Goal: Complete application form

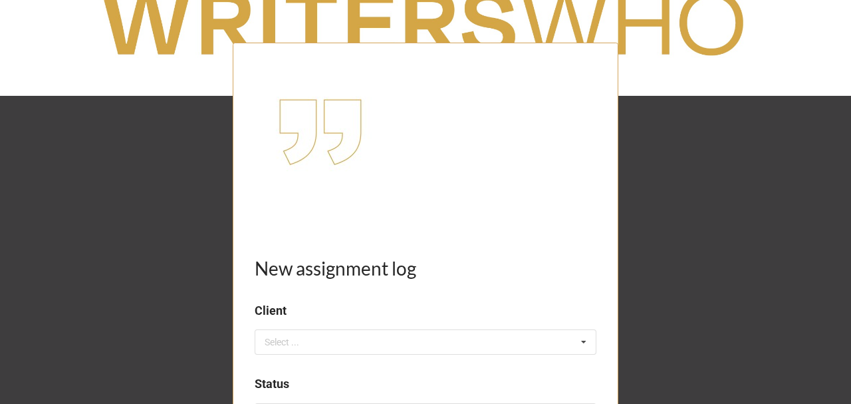
scroll to position [133, 0]
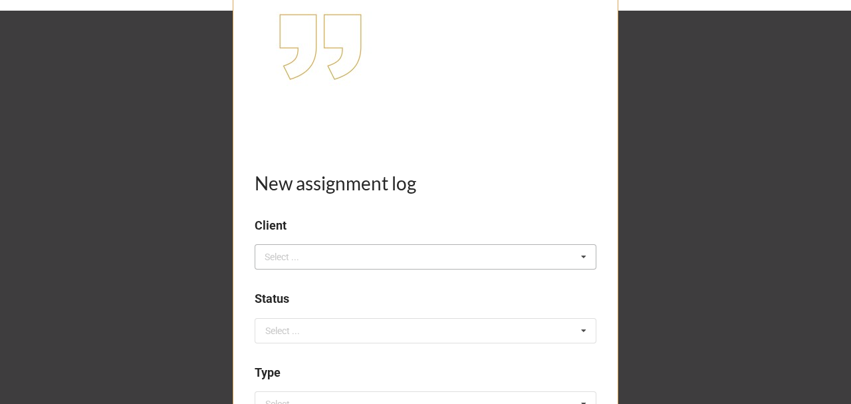
click at [307, 264] on div "Select ... No results found." at bounding box center [426, 256] width 342 height 25
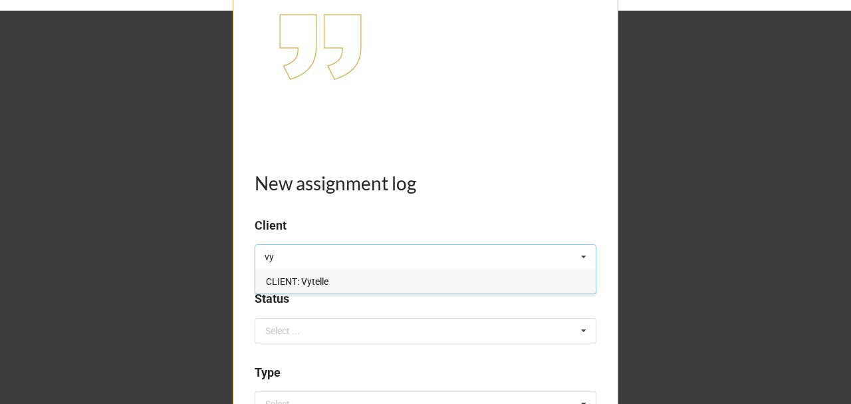
type input "vy"
click at [322, 279] on span "CLIENT: Vytelle" at bounding box center [297, 281] width 63 height 11
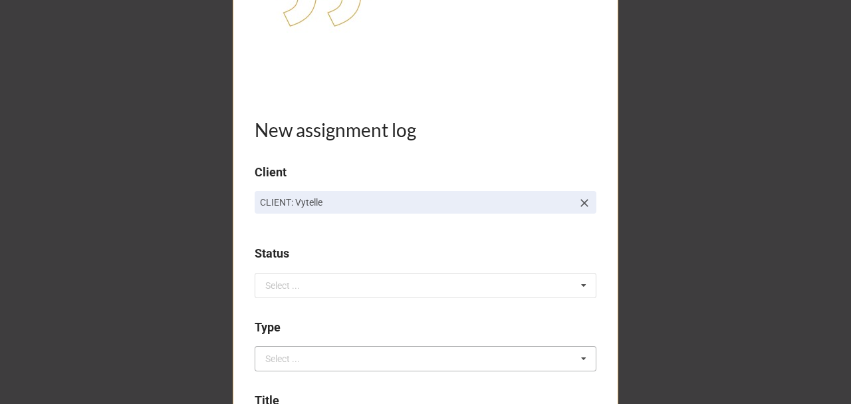
scroll to position [266, 0]
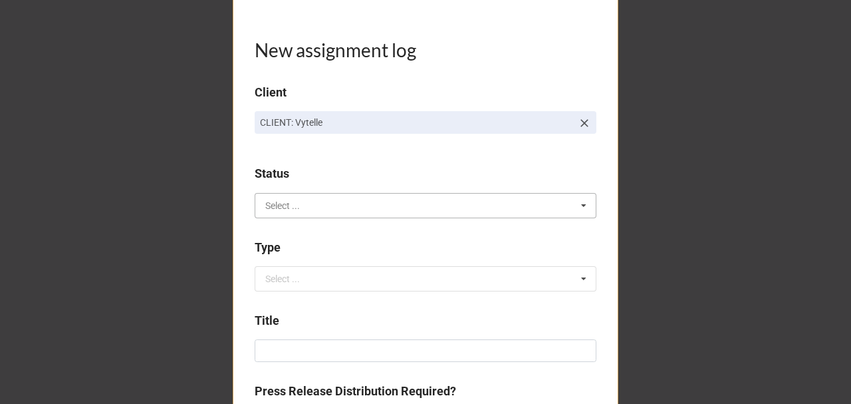
click at [309, 208] on input "text" at bounding box center [426, 206] width 341 height 24
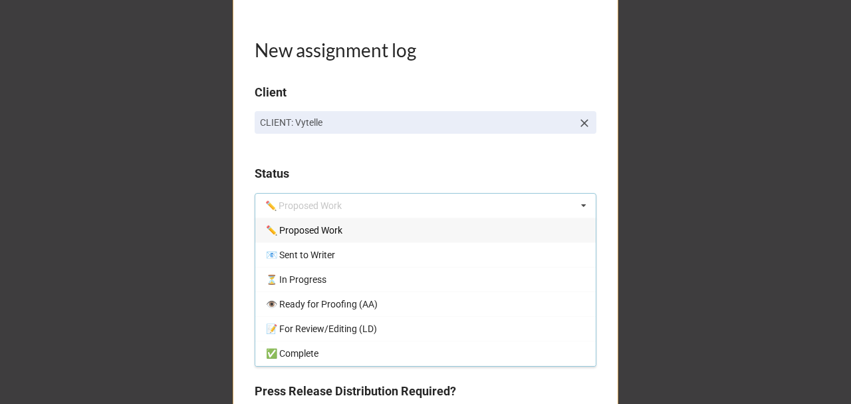
click at [317, 227] on span "✏️ Proposed Work" at bounding box center [304, 230] width 76 height 11
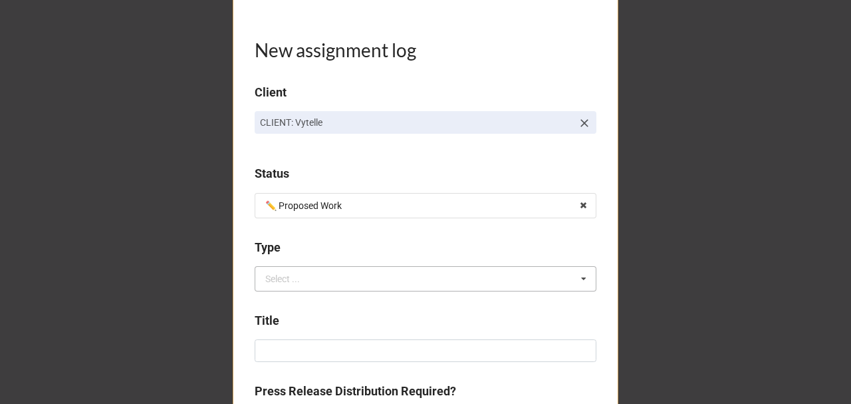
click at [293, 282] on div "Select ..." at bounding box center [282, 278] width 35 height 9
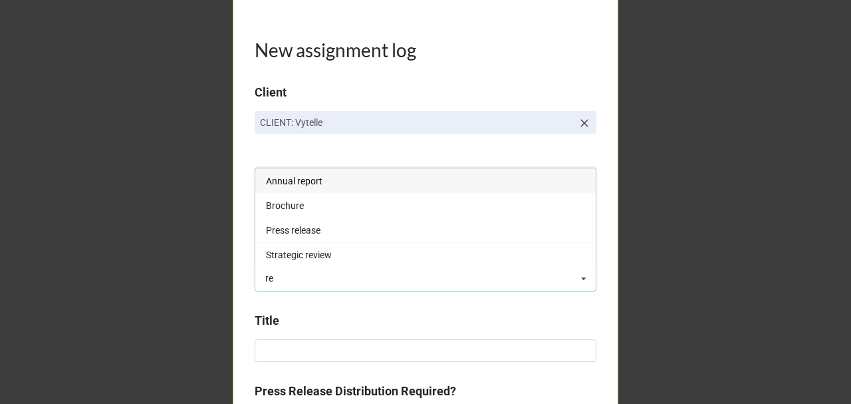
type input "r"
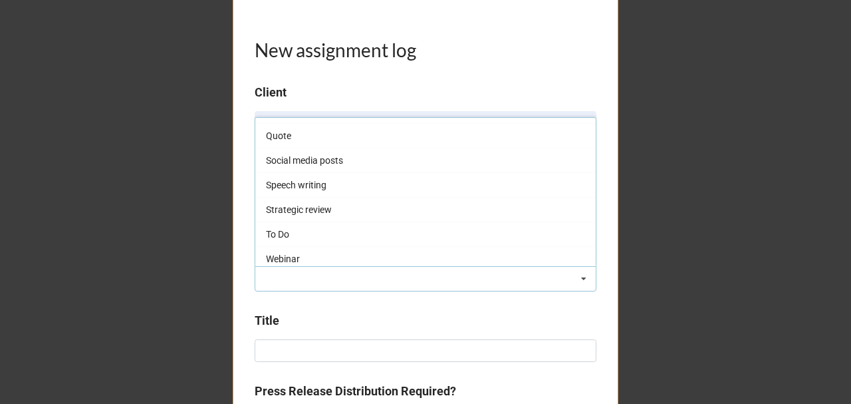
scroll to position [621, 0]
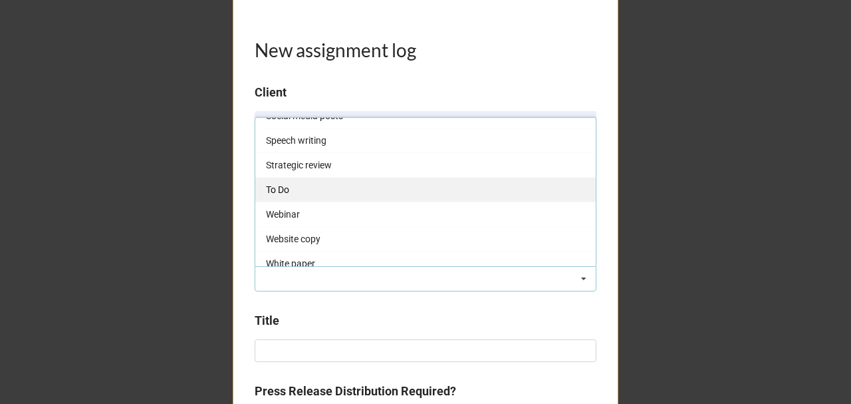
click at [293, 178] on div "To Do" at bounding box center [425, 189] width 341 height 25
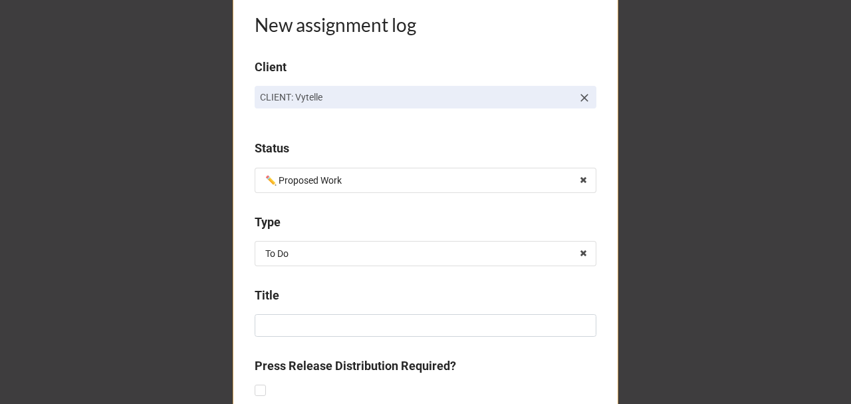
scroll to position [354, 0]
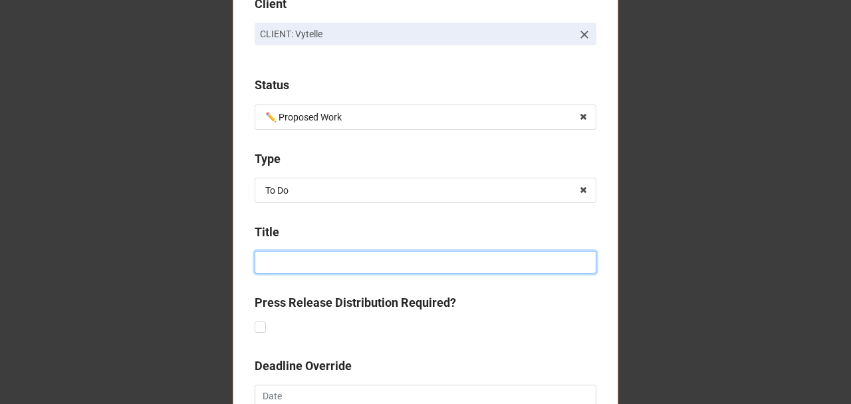
click at [291, 261] on input at bounding box center [426, 262] width 342 height 23
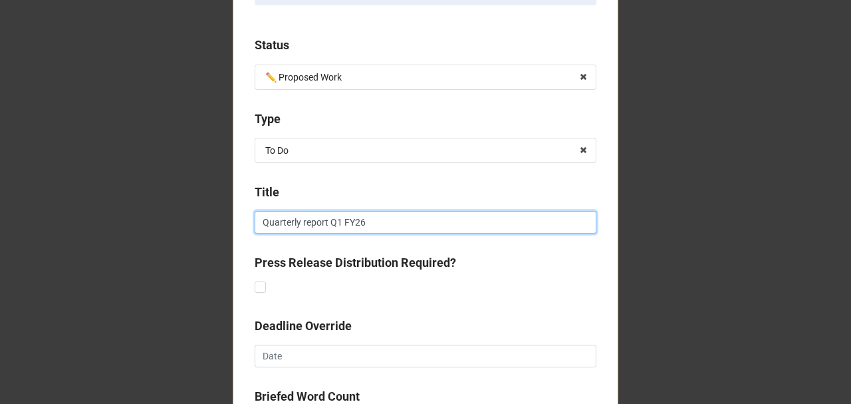
scroll to position [443, 0]
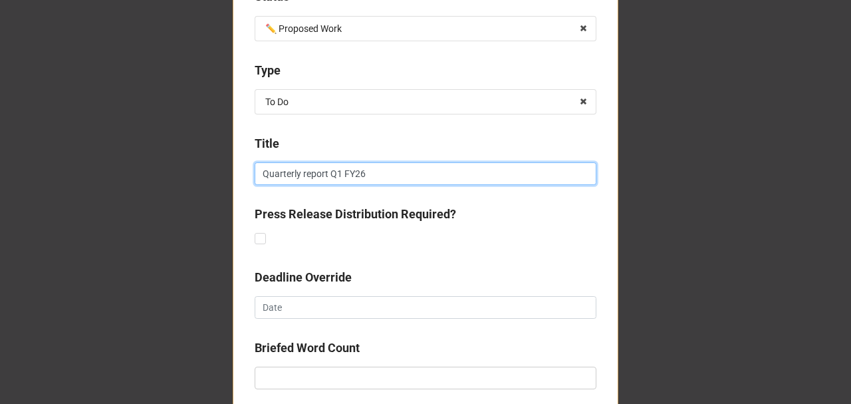
type input "Quarterly report Q1 FY26"
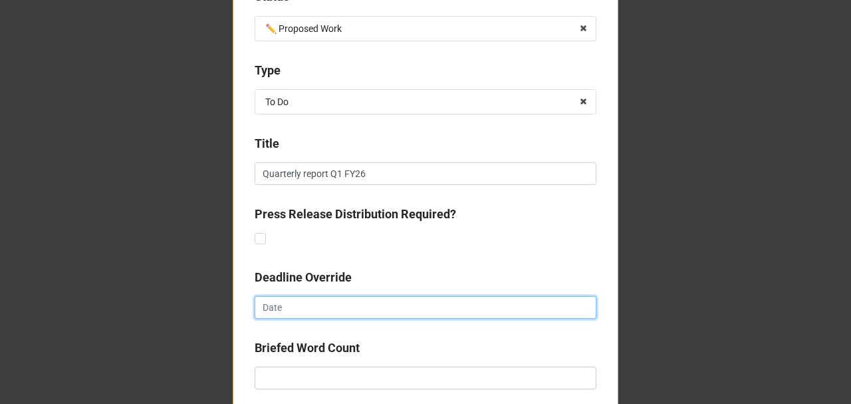
click at [283, 298] on input "text" at bounding box center [426, 307] width 342 height 23
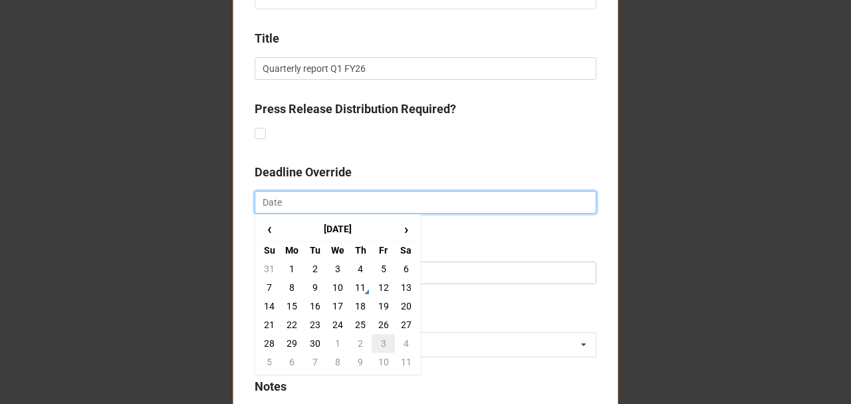
scroll to position [576, 0]
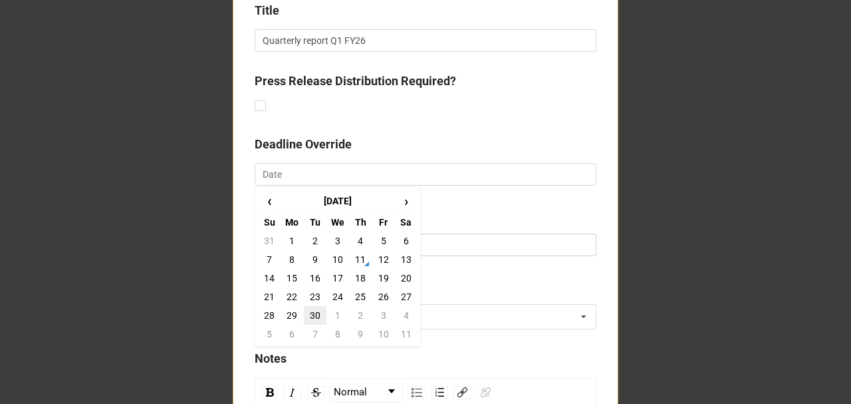
click at [311, 313] on td "30" at bounding box center [315, 315] width 23 height 19
type input "[DATE]"
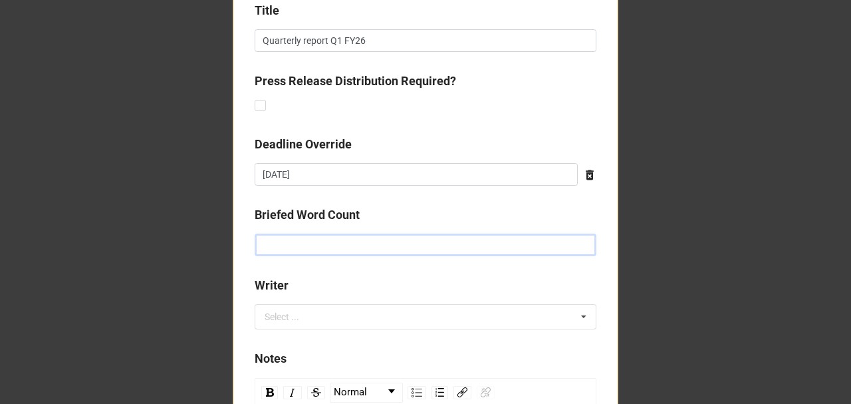
click at [314, 242] on input "text" at bounding box center [426, 244] width 342 height 23
click at [304, 319] on div "Select ..." at bounding box center [289, 316] width 57 height 15
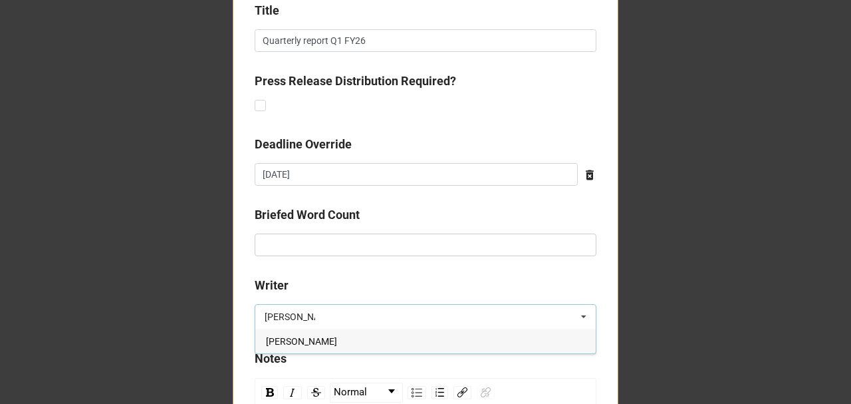
type input "[PERSON_NAME]"
click at [305, 338] on span "[PERSON_NAME]" at bounding box center [301, 341] width 71 height 11
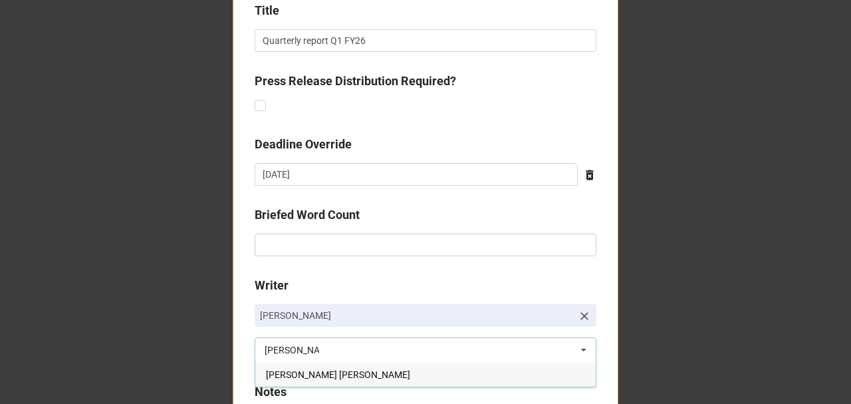
type input "[PERSON_NAME]"
click at [304, 370] on span "[PERSON_NAME] [PERSON_NAME]" at bounding box center [338, 374] width 144 height 11
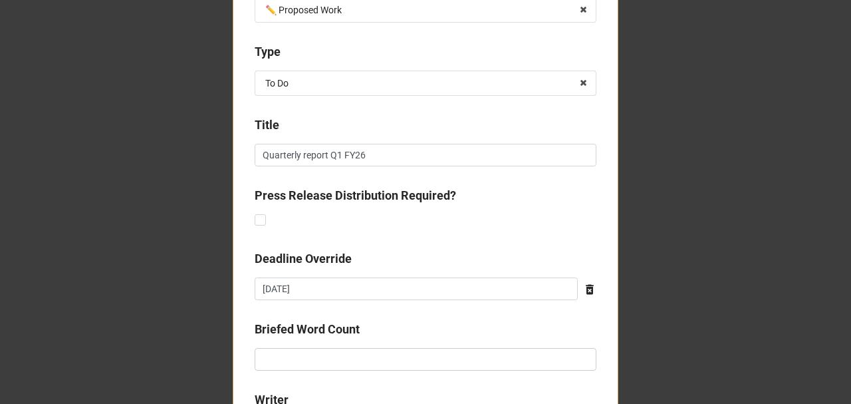
scroll to position [443, 0]
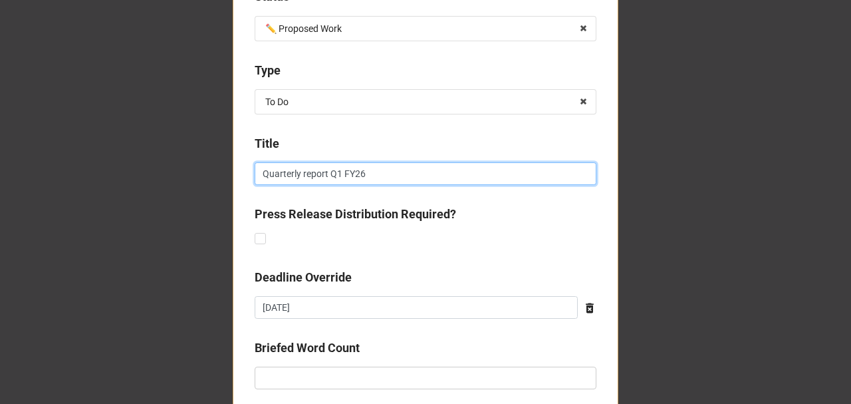
click at [338, 176] on input "Quarterly report Q1 FY26" at bounding box center [426, 173] width 342 height 23
drag, startPoint x: 364, startPoint y: 171, endPoint x: 351, endPoint y: 167, distance: 13.9
click at [351, 167] on input "Quarterly report Q3 FY26" at bounding box center [426, 173] width 342 height 23
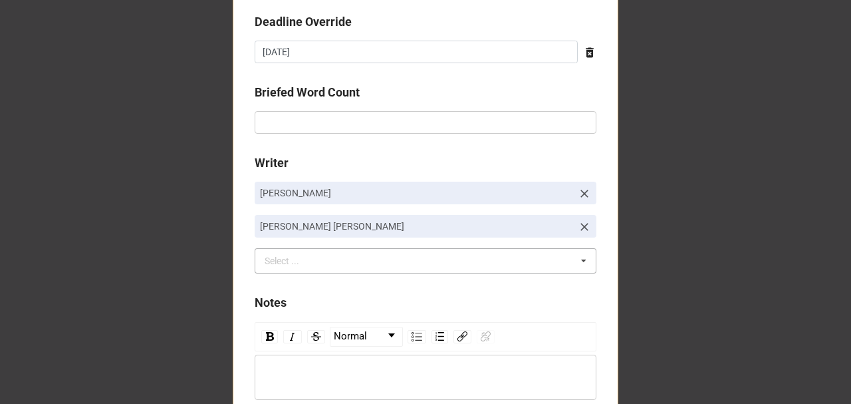
scroll to position [754, 0]
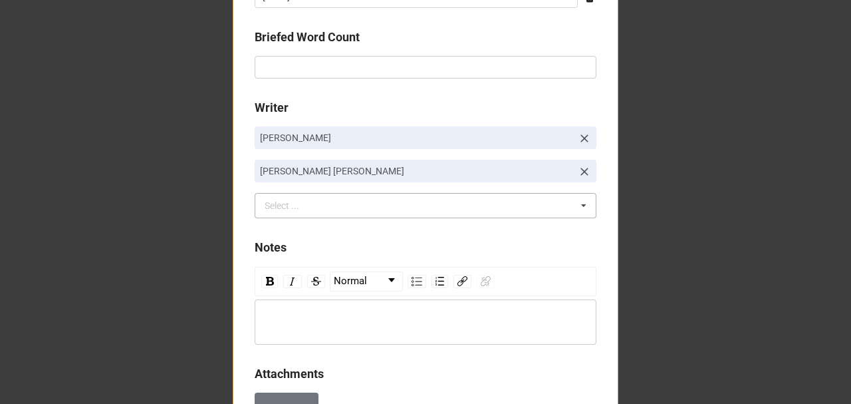
type input "Quarterly report Q3 2025"
click at [309, 206] on div "Select ..." at bounding box center [289, 205] width 57 height 15
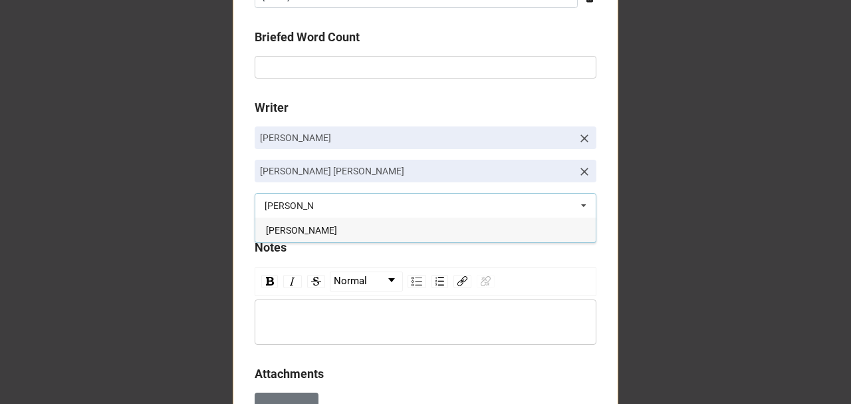
type input "[PERSON_NAME]"
click at [311, 227] on div "[PERSON_NAME]" at bounding box center [425, 229] width 341 height 25
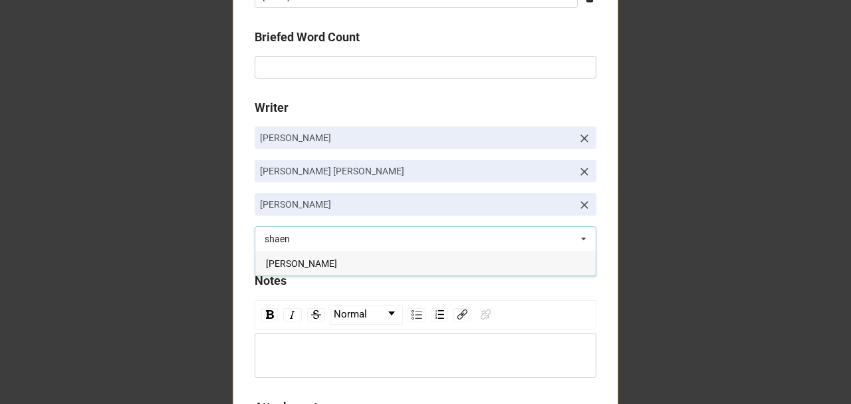
type input "shaen"
click at [308, 261] on span "[PERSON_NAME]" at bounding box center [301, 263] width 71 height 11
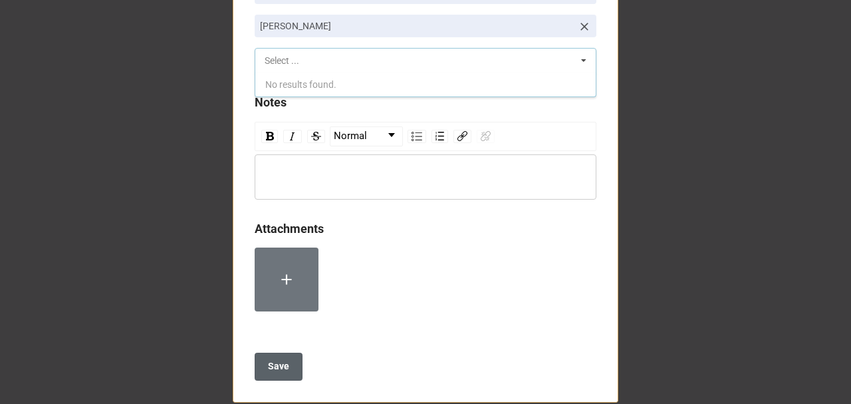
scroll to position [983, 0]
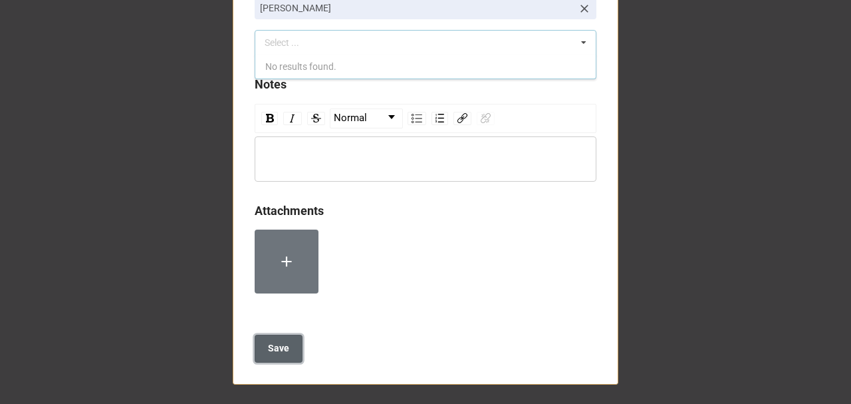
click at [283, 345] on b "Save" at bounding box center [278, 348] width 21 height 14
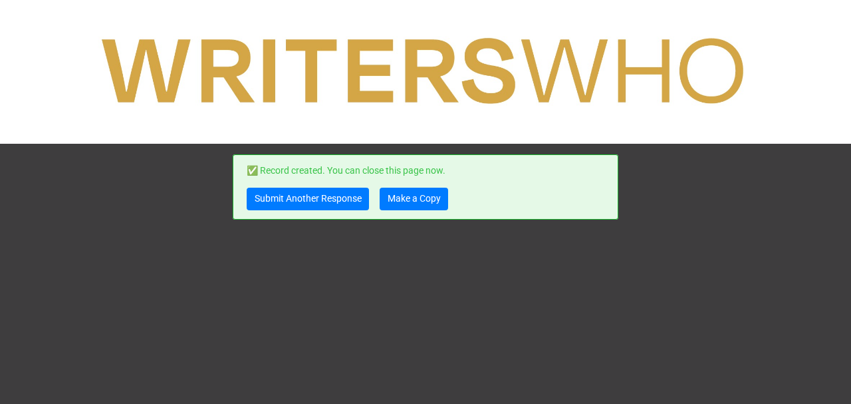
scroll to position [0, 0]
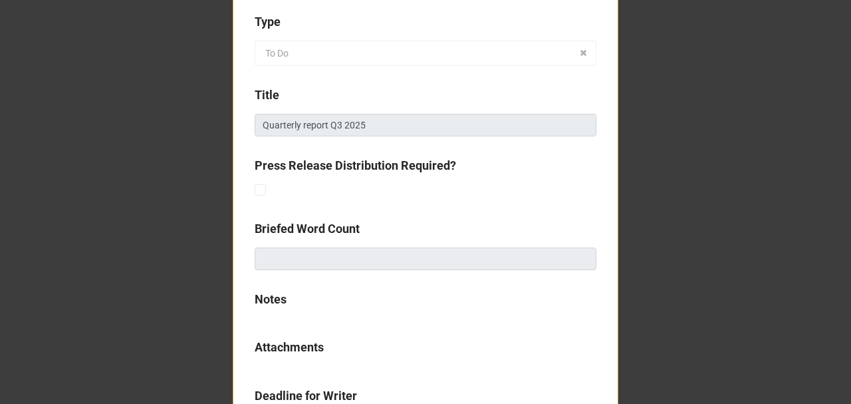
scroll to position [396, 0]
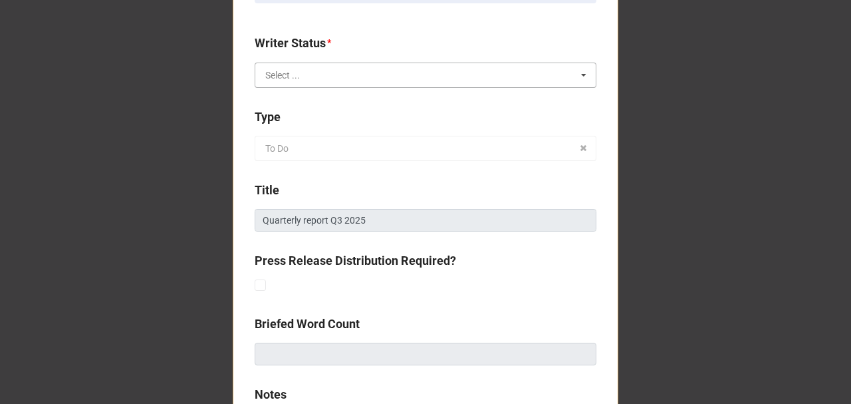
click at [326, 78] on input "text" at bounding box center [426, 75] width 341 height 24
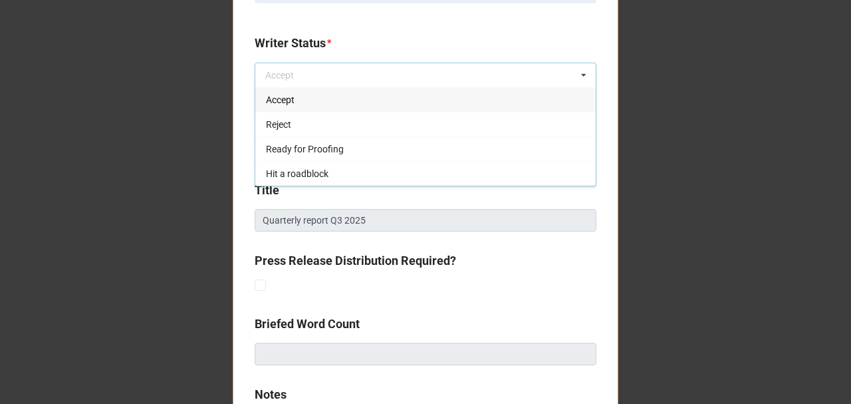
click at [312, 98] on div "Accept" at bounding box center [425, 99] width 341 height 25
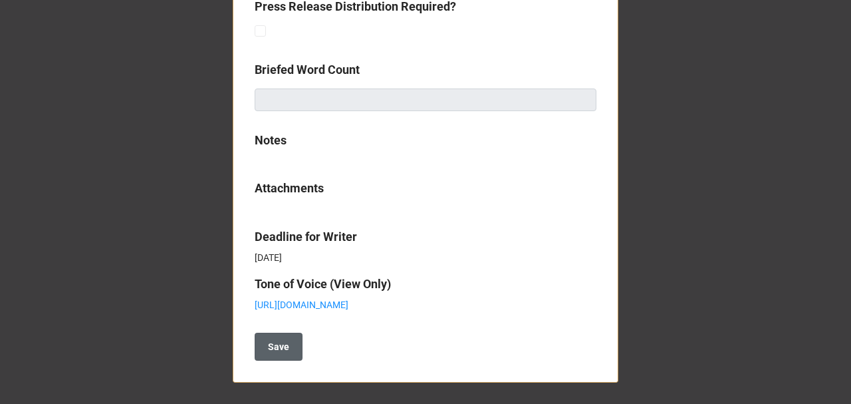
scroll to position [662, 0]
click at [268, 346] on b "Save" at bounding box center [278, 347] width 21 height 14
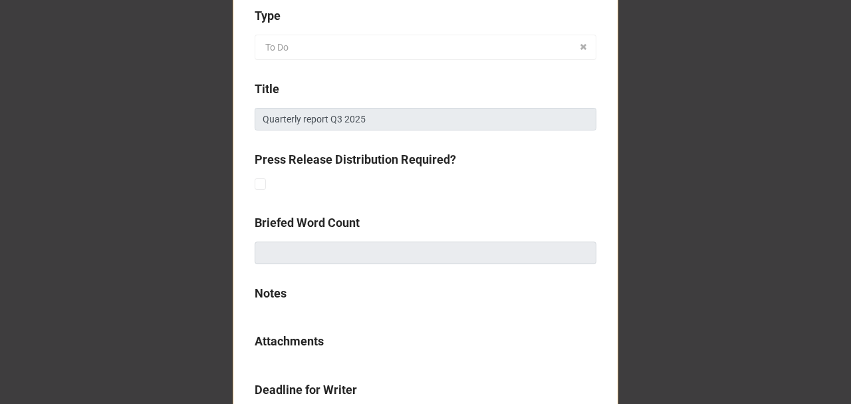
scroll to position [662, 0]
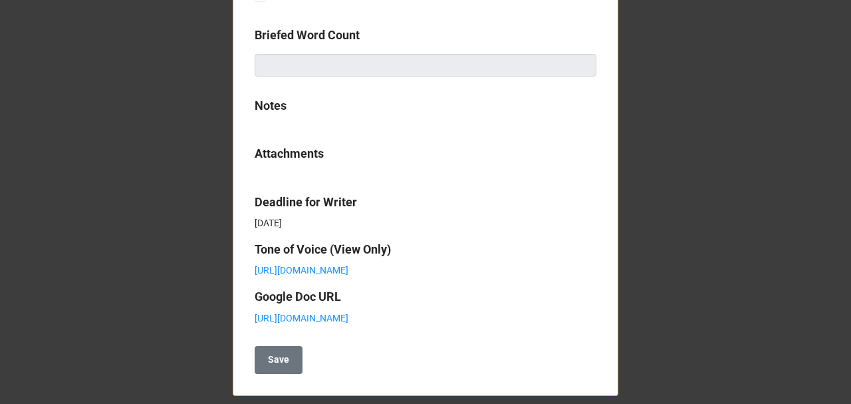
scroll to position [724, 0]
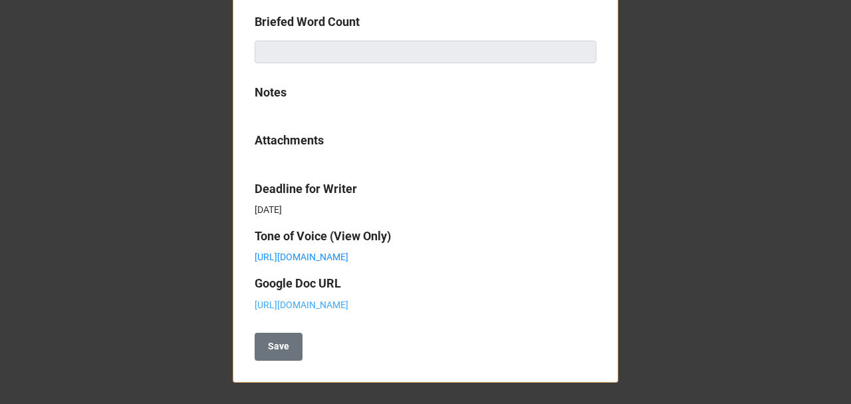
click at [335, 299] on link "https://docs.google.com/document/d/1idup9Ut-QabAZnjPrZbCDIZnREiGtx8IPmYetD2LQEw…" at bounding box center [302, 304] width 94 height 11
